Goal: Task Accomplishment & Management: Manage account settings

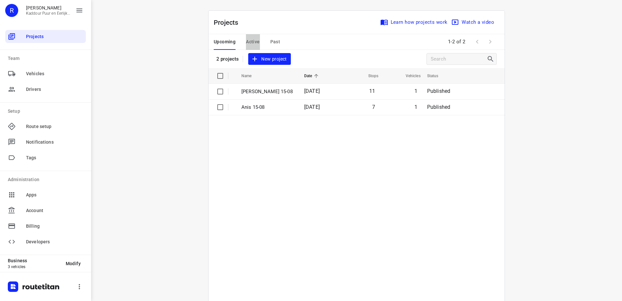
click at [253, 42] on span "Active" at bounding box center [253, 42] width 14 height 8
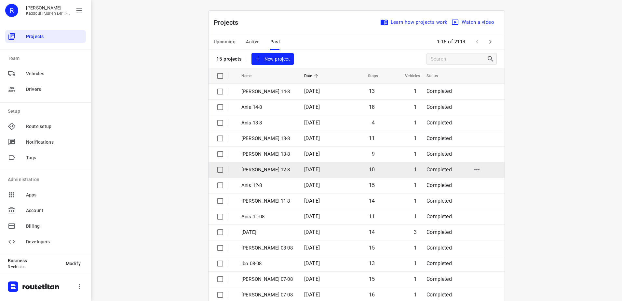
click at [329, 173] on td "[DATE]" at bounding box center [319, 170] width 40 height 16
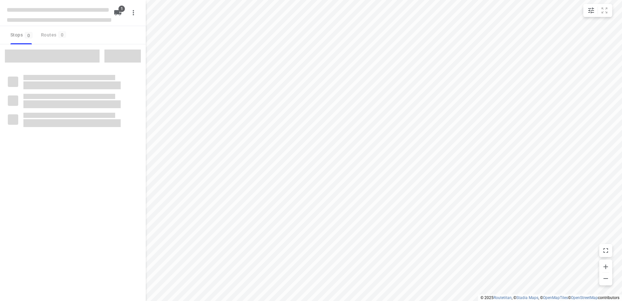
type input "distance"
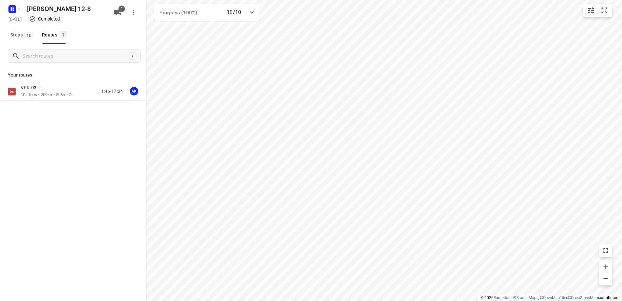
click at [70, 99] on div "VPR-03-T 10 stops • 209km • 5h8m • 7u 11:46-17:24 AK" at bounding box center [73, 91] width 146 height 18
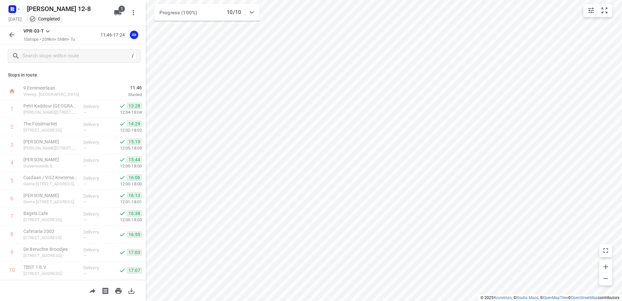
click at [7, 33] on button "button" at bounding box center [11, 34] width 13 height 13
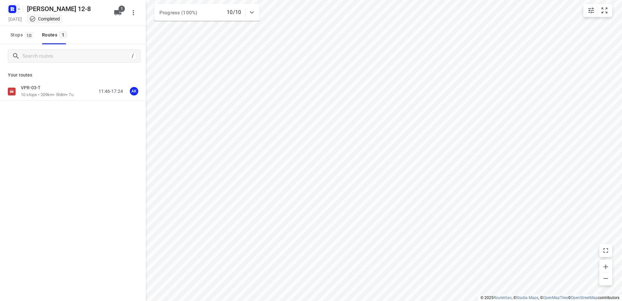
click at [14, 13] on rect "button" at bounding box center [12, 9] width 8 height 8
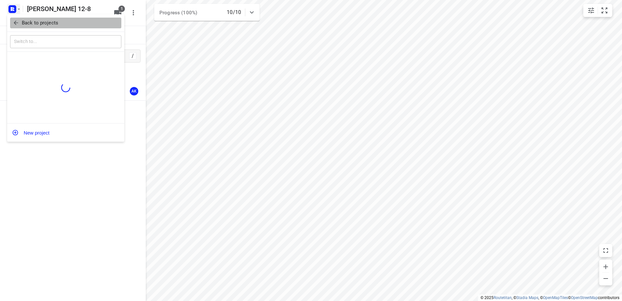
click at [43, 27] on button "Back to projects" at bounding box center [65, 23] width 111 height 11
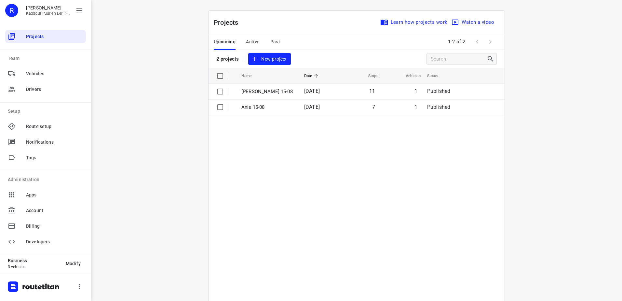
click at [275, 43] on span "Past" at bounding box center [276, 42] width 10 height 8
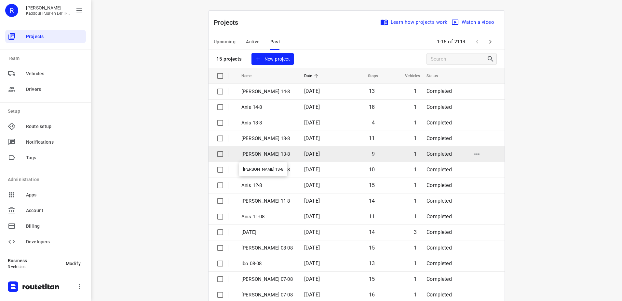
click at [279, 152] on p "[PERSON_NAME] 13-8" at bounding box center [268, 153] width 53 height 7
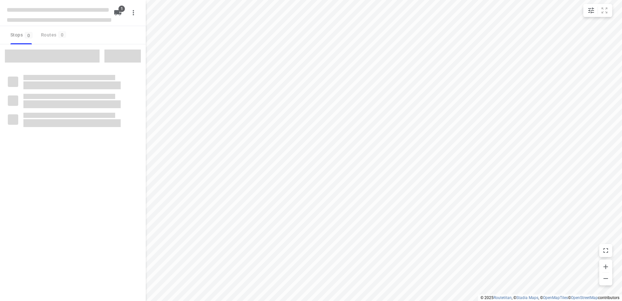
type input "distance"
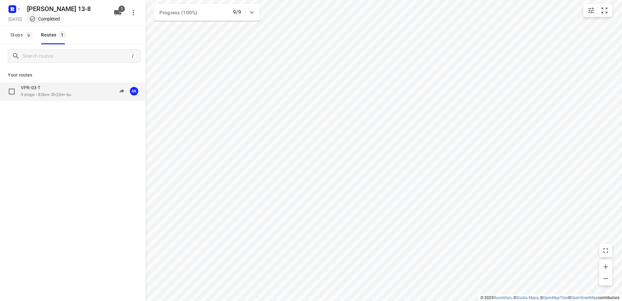
click at [55, 93] on p "9 stops • 82km • 3h22m • 6u" at bounding box center [46, 95] width 50 height 6
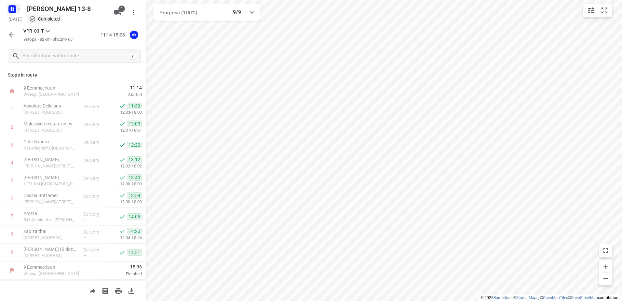
click at [18, 9] on icon "button" at bounding box center [18, 9] width 5 height 5
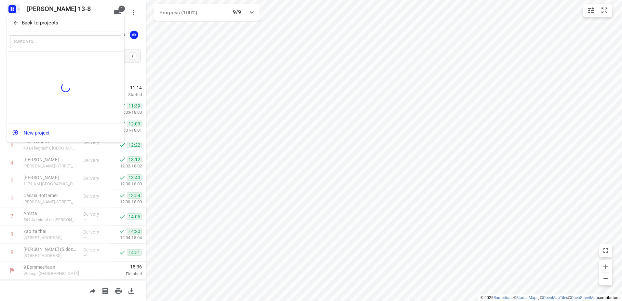
drag, startPoint x: 31, startPoint y: 18, endPoint x: 33, endPoint y: 21, distance: 4.2
click at [32, 20] on button "Back to projects" at bounding box center [65, 23] width 111 height 11
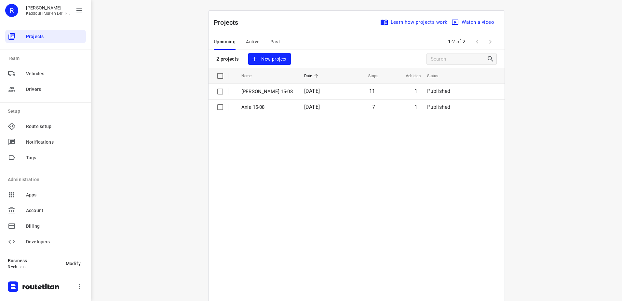
click at [287, 93] on td "[PERSON_NAME] 15-08" at bounding box center [267, 92] width 64 height 16
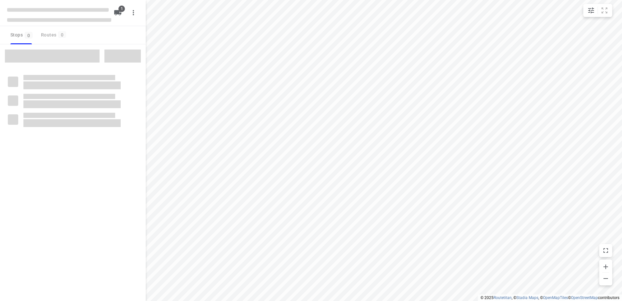
type input "distance"
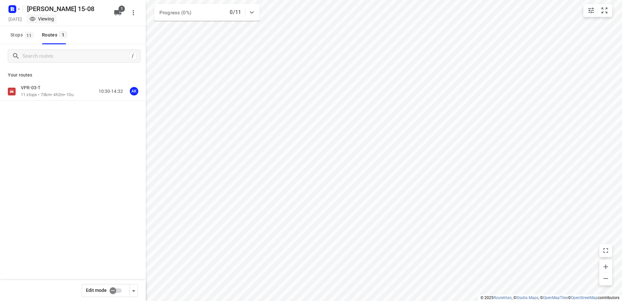
click at [114, 288] on input "checkbox" at bounding box center [112, 290] width 37 height 12
checkbox input "true"
click at [45, 92] on p "11 stops • 73km • 4h2m • 10u" at bounding box center [47, 95] width 53 height 6
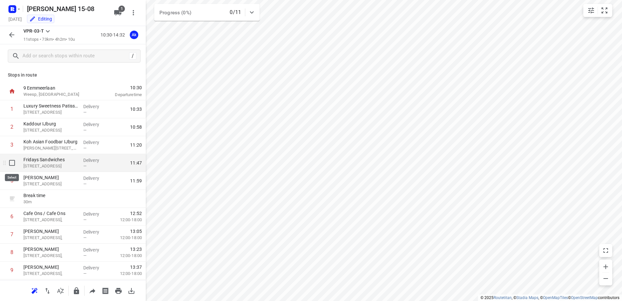
click at [11, 165] on input "checkbox" at bounding box center [12, 162] width 13 height 13
checkbox input "true"
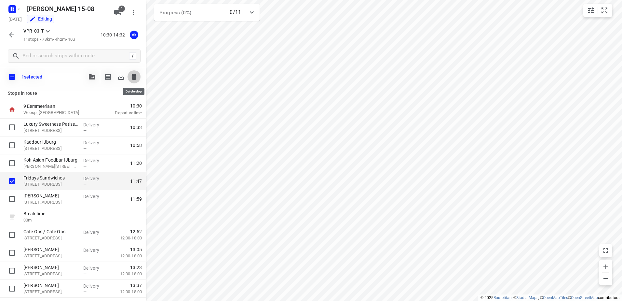
click at [139, 76] on button "button" at bounding box center [134, 76] width 13 height 13
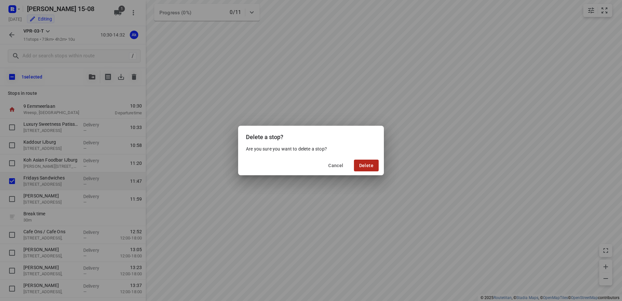
click at [372, 167] on span "Delete" at bounding box center [366, 165] width 14 height 5
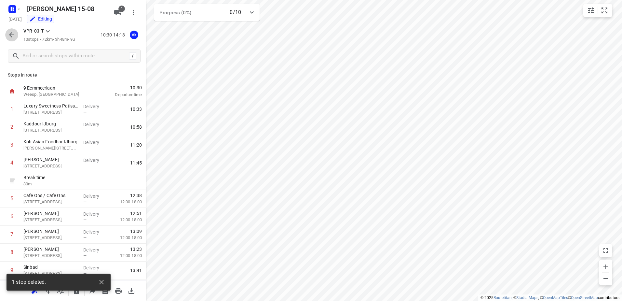
click at [12, 34] on icon "button" at bounding box center [12, 35] width 8 height 8
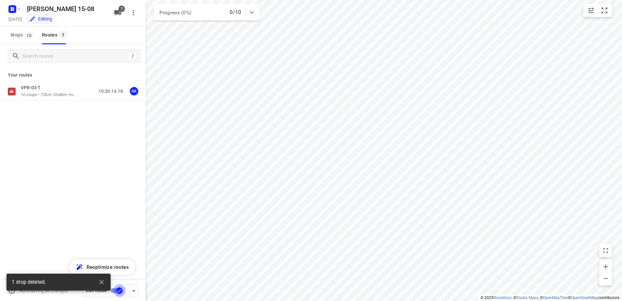
click at [116, 293] on input "checkbox" at bounding box center [119, 290] width 37 height 12
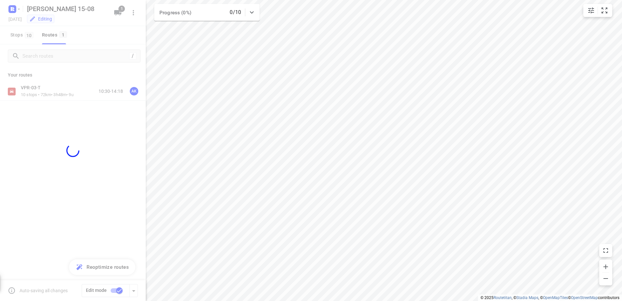
checkbox input "false"
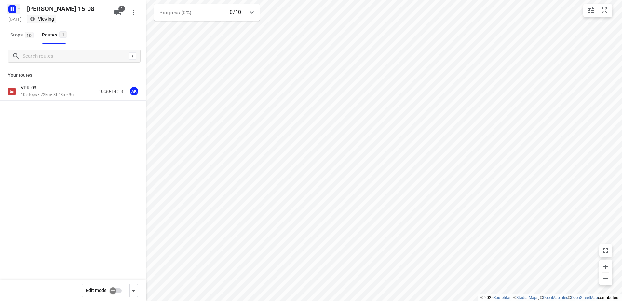
click at [17, 7] on icon "button" at bounding box center [18, 9] width 5 height 5
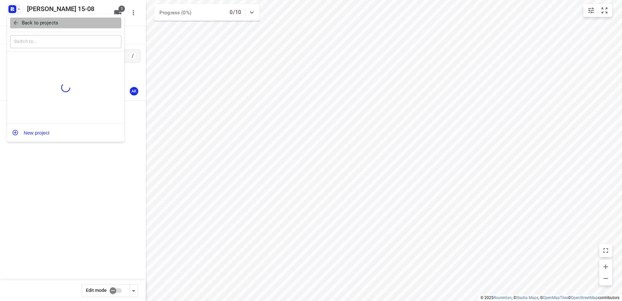
click at [38, 20] on p "Back to projects" at bounding box center [40, 22] width 36 height 7
